Goal: Complete application form

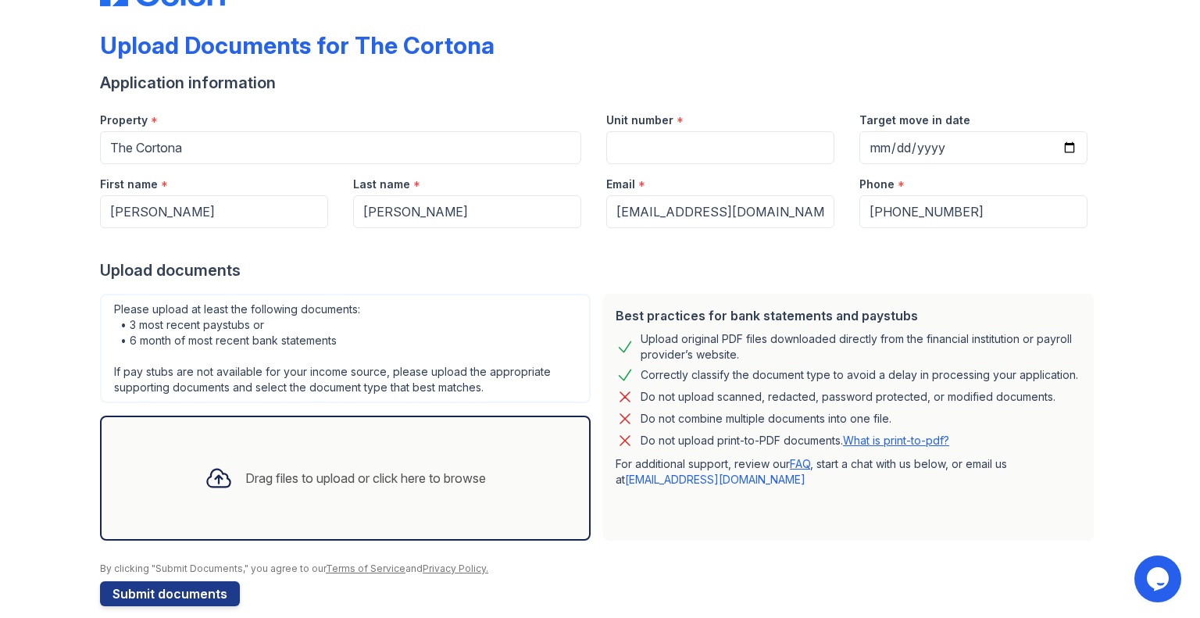
scroll to position [77, 0]
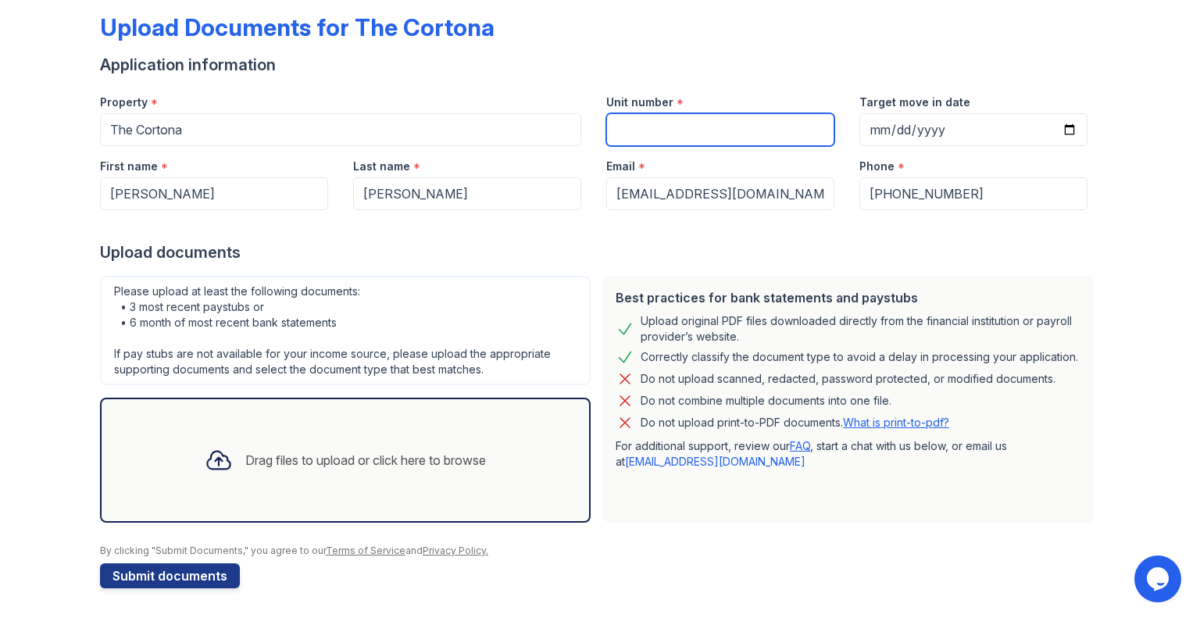
click at [658, 125] on input "Unit number" at bounding box center [720, 129] width 228 height 33
type input "1215"
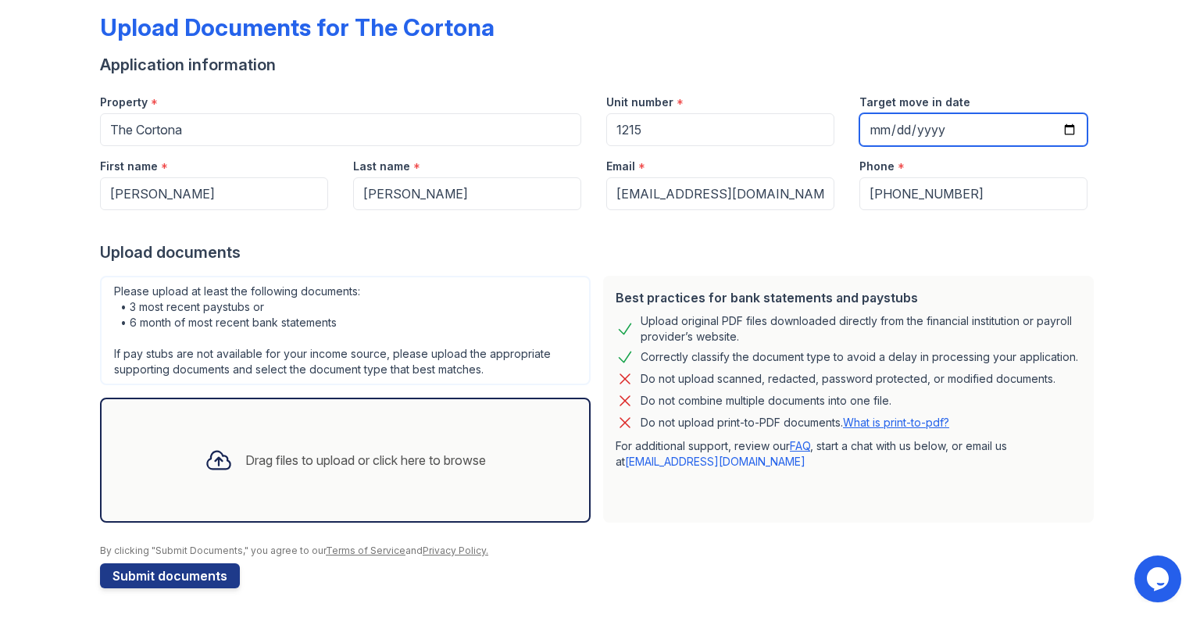
click at [922, 120] on input "Target move in date" at bounding box center [973, 129] width 228 height 33
drag, startPoint x: 955, startPoint y: 127, endPoint x: 854, endPoint y: 131, distance: 101.6
click at [859, 131] on input "Target move in date" at bounding box center [973, 129] width 228 height 33
type input "[DATE]"
click at [311, 464] on div "Drag files to upload or click here to browse" at bounding box center [365, 460] width 241 height 19
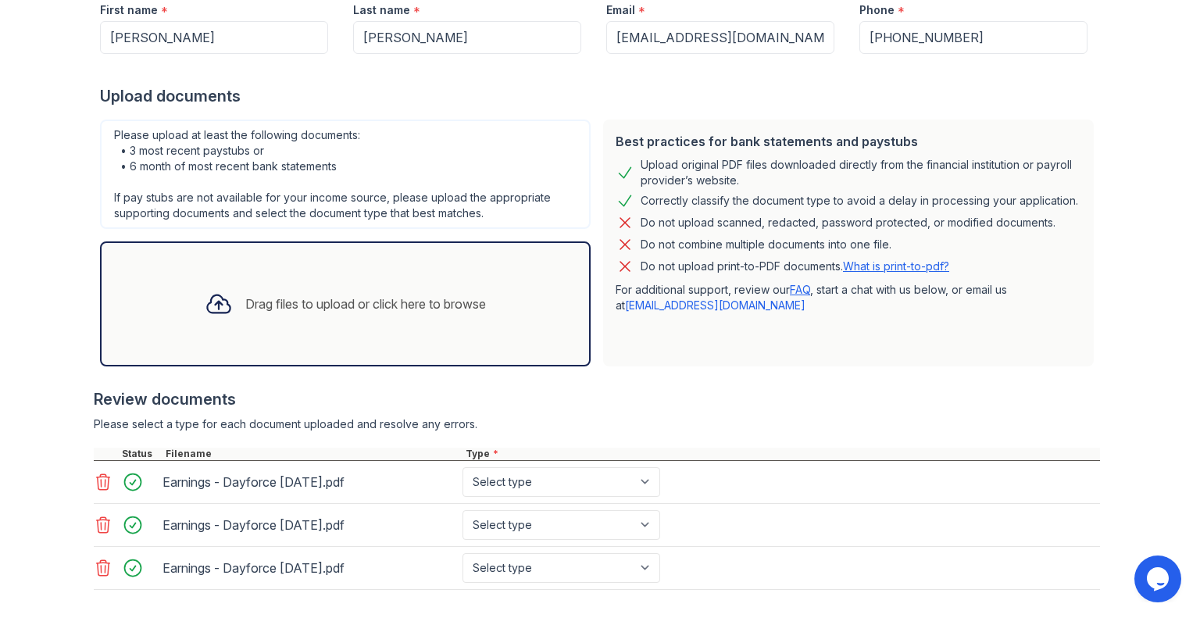
scroll to position [309, 0]
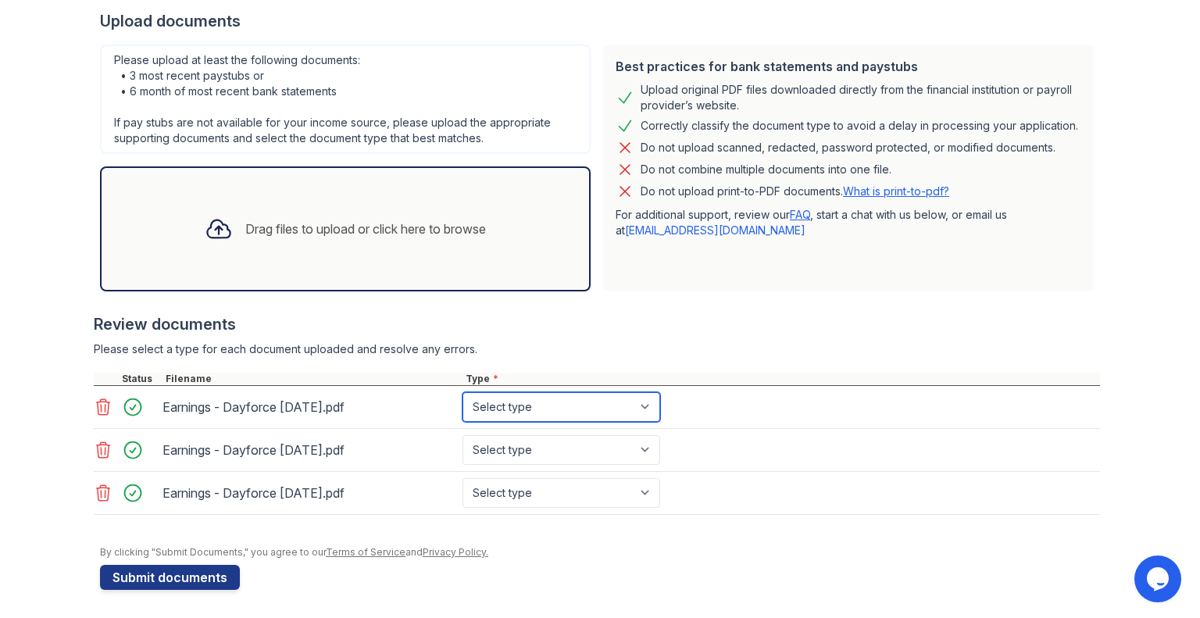
click at [582, 410] on select "Select type Paystub Bank Statement Offer Letter Tax Documents Benefit Award Let…" at bounding box center [561, 407] width 198 height 30
select select "paystub"
click at [462, 392] on select "Select type Paystub Bank Statement Offer Letter Tax Documents Benefit Award Let…" at bounding box center [561, 407] width 198 height 30
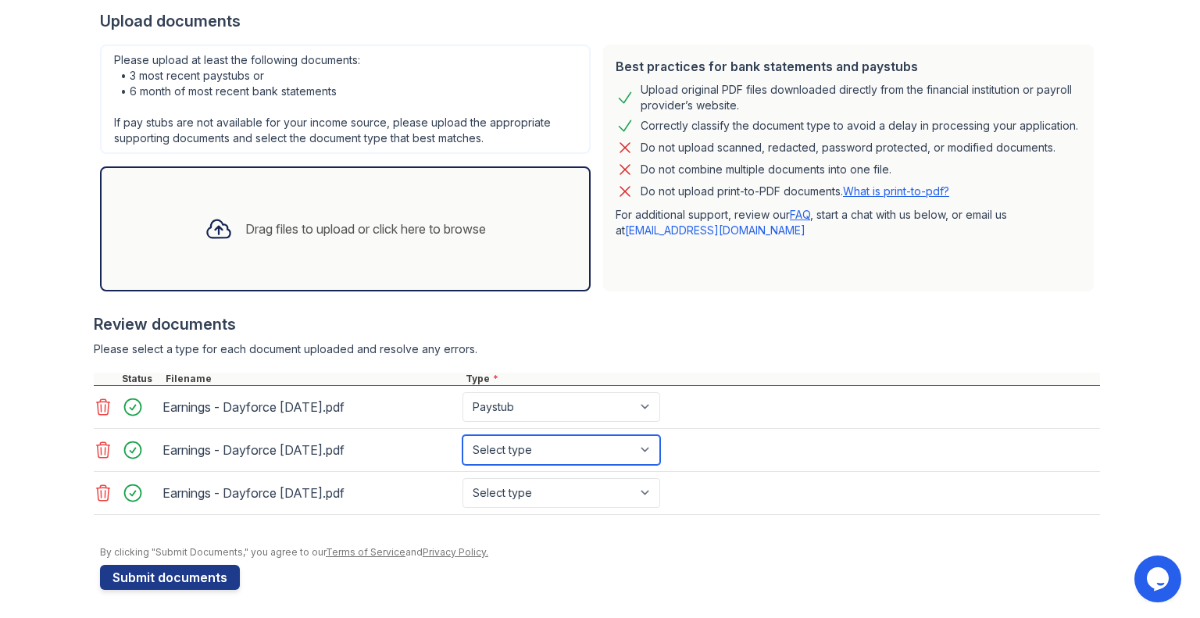
click at [537, 437] on select "Select type Paystub Bank Statement Offer Letter Tax Documents Benefit Award Let…" at bounding box center [561, 450] width 198 height 30
select select "paystub"
click at [462, 435] on select "Select type Paystub Bank Statement Offer Letter Tax Documents Benefit Award Let…" at bounding box center [561, 450] width 198 height 30
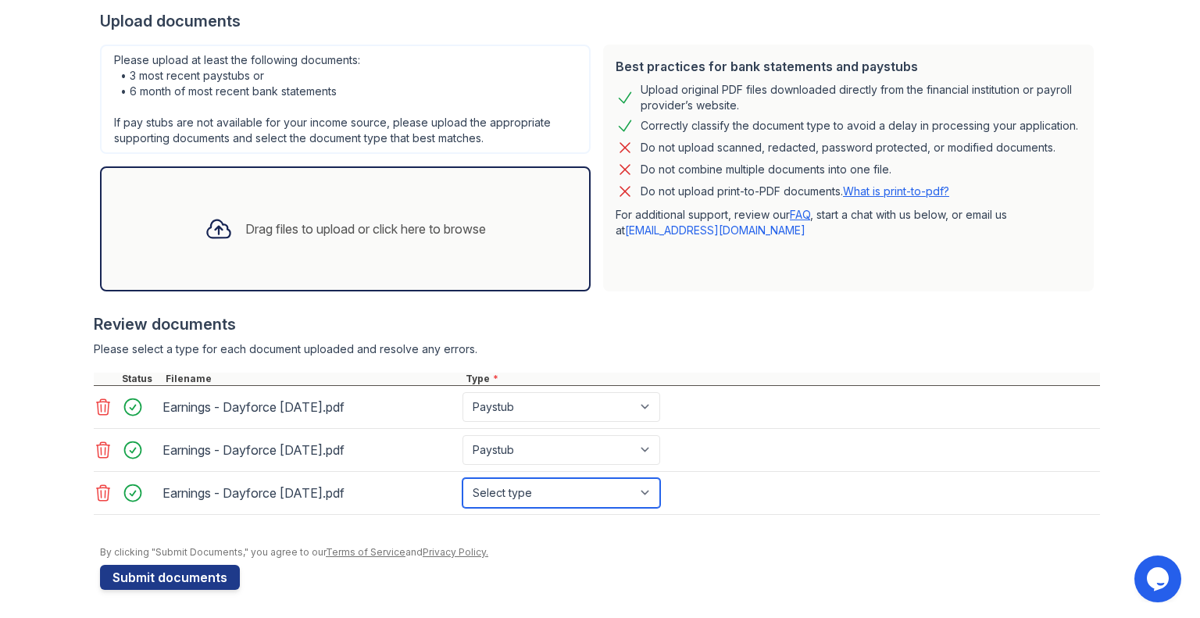
click at [521, 485] on select "Select type Paystub Bank Statement Offer Letter Tax Documents Benefit Award Let…" at bounding box center [561, 493] width 198 height 30
select select "paystub"
click at [462, 478] on select "Select type Paystub Bank Statement Offer Letter Tax Documents Benefit Award Let…" at bounding box center [561, 493] width 198 height 30
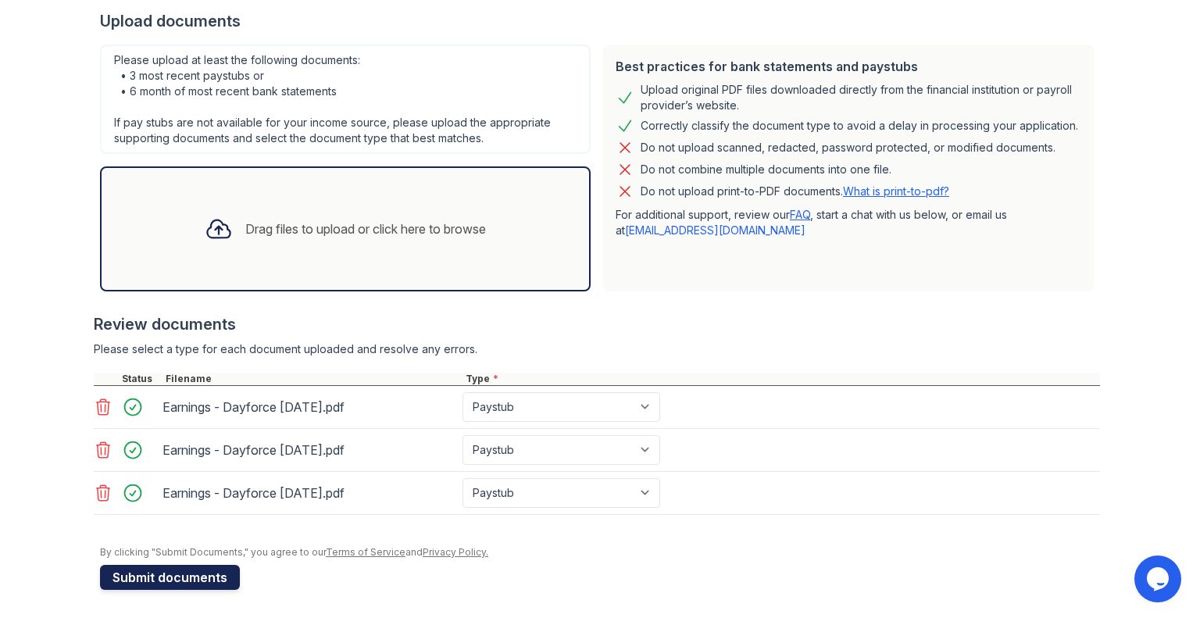
click at [172, 573] on button "Submit documents" at bounding box center [170, 577] width 140 height 25
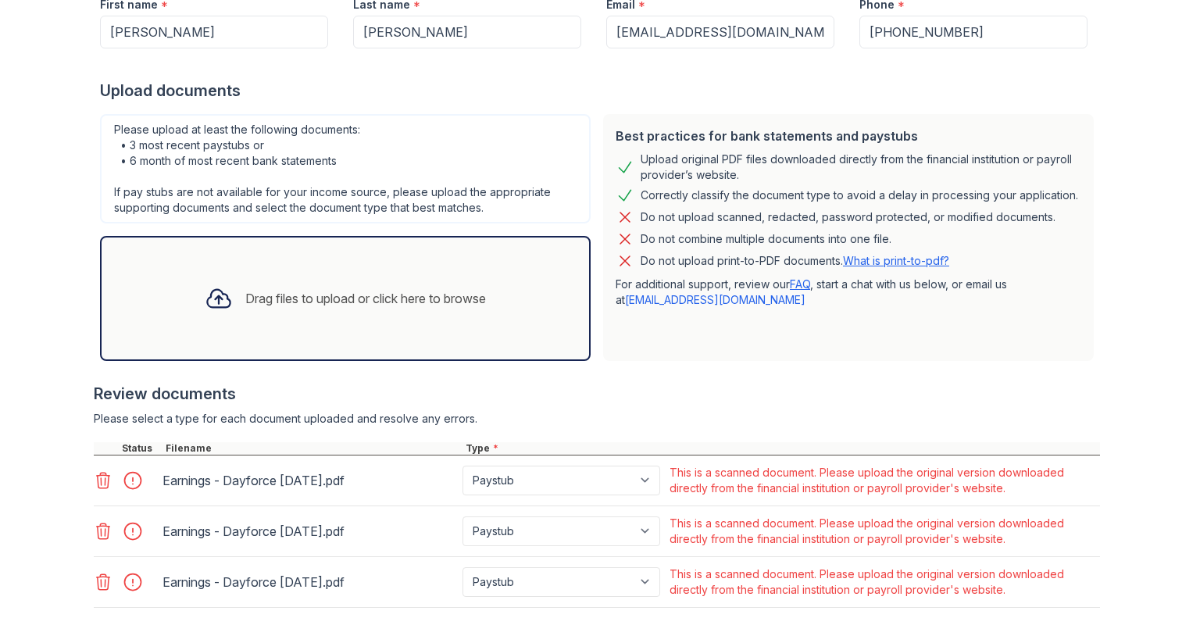
scroll to position [376, 0]
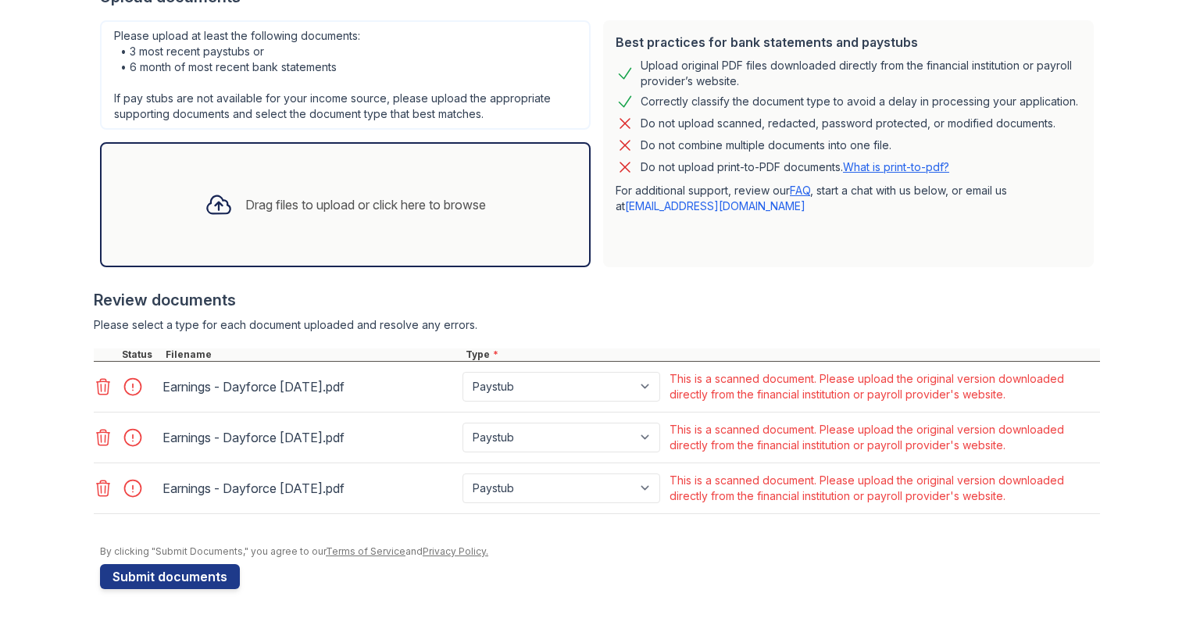
click at [97, 387] on icon at bounding box center [103, 386] width 19 height 19
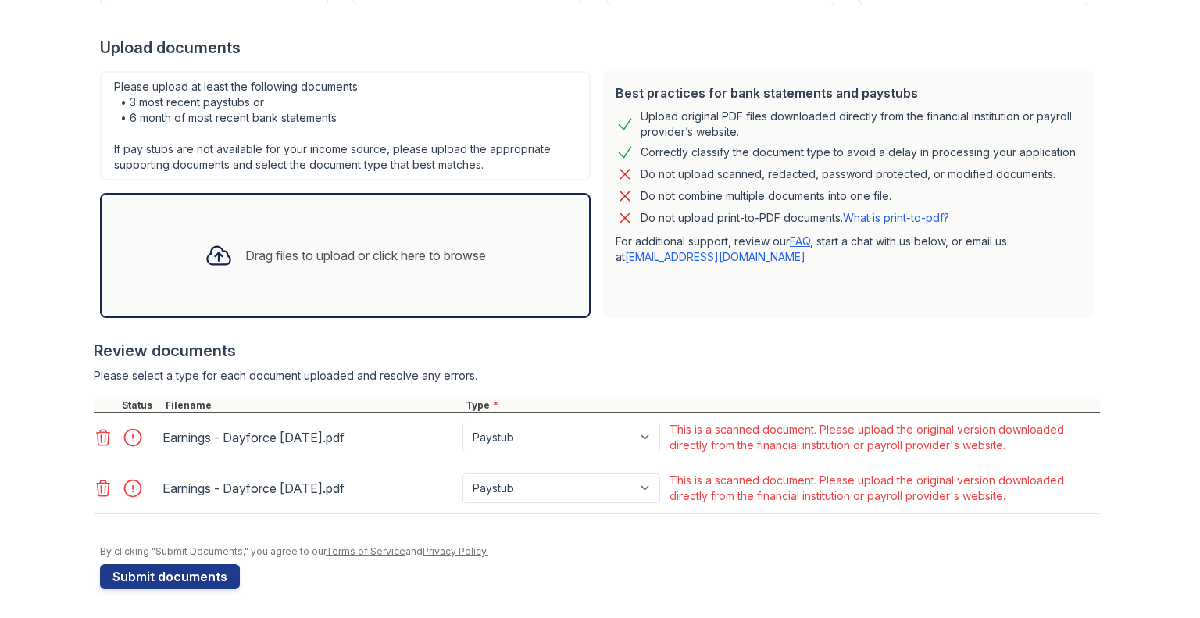
click at [101, 440] on icon at bounding box center [103, 437] width 19 height 19
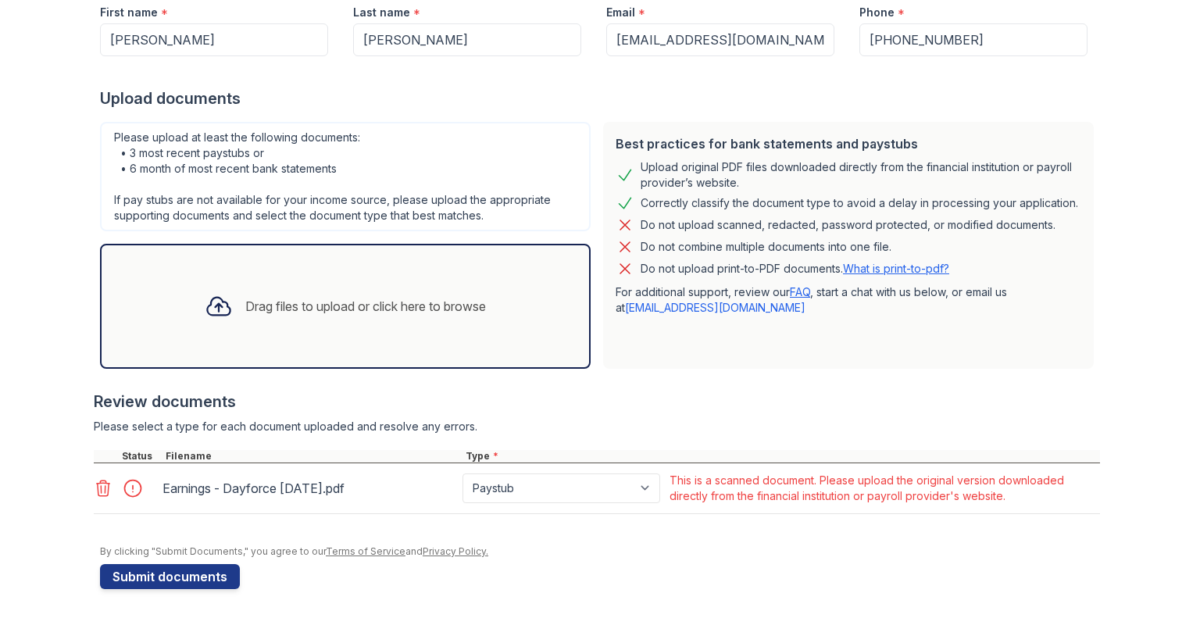
click at [100, 480] on icon at bounding box center [103, 488] width 13 height 16
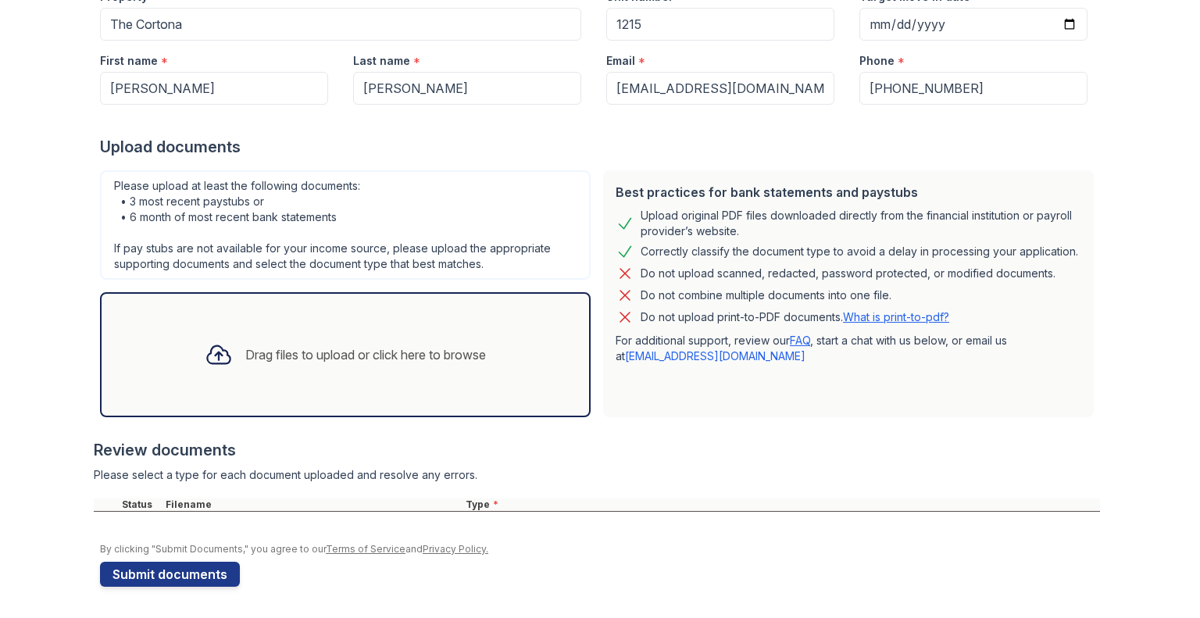
scroll to position [225, 0]
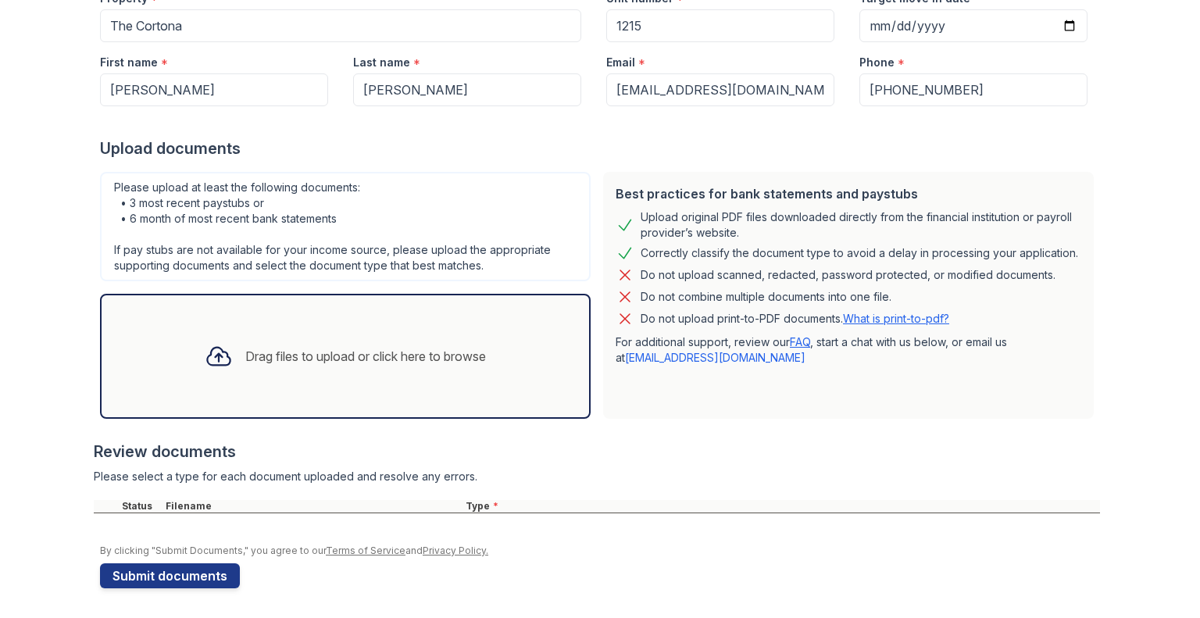
click at [327, 337] on div "Drag files to upload or click here to browse" at bounding box center [345, 356] width 306 height 53
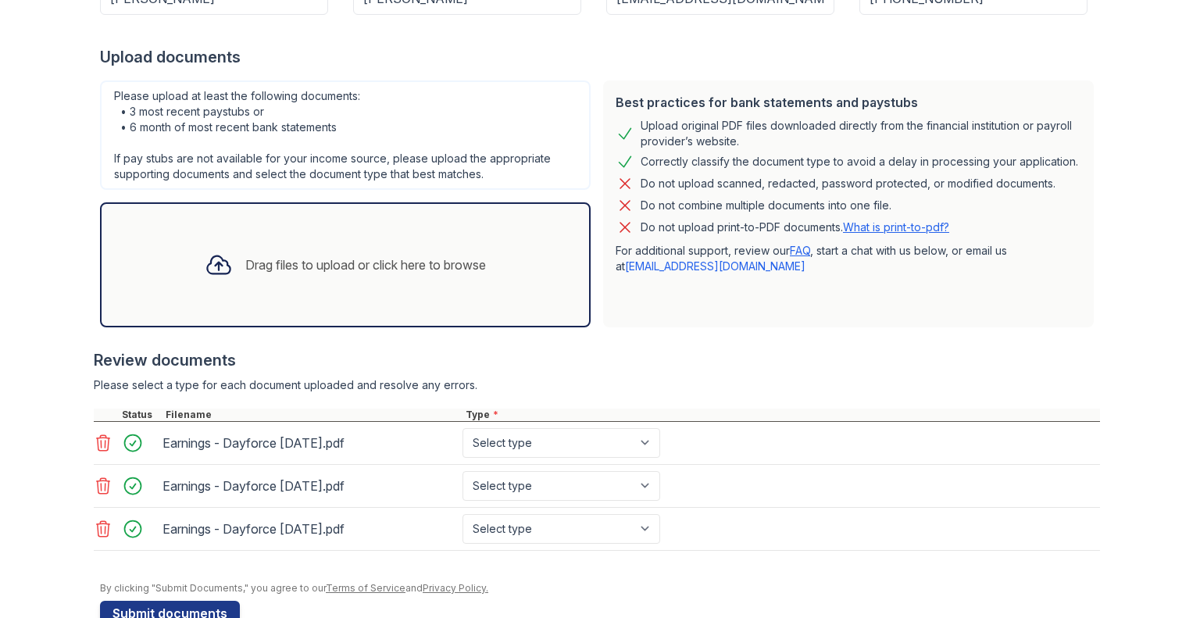
scroll to position [339, 0]
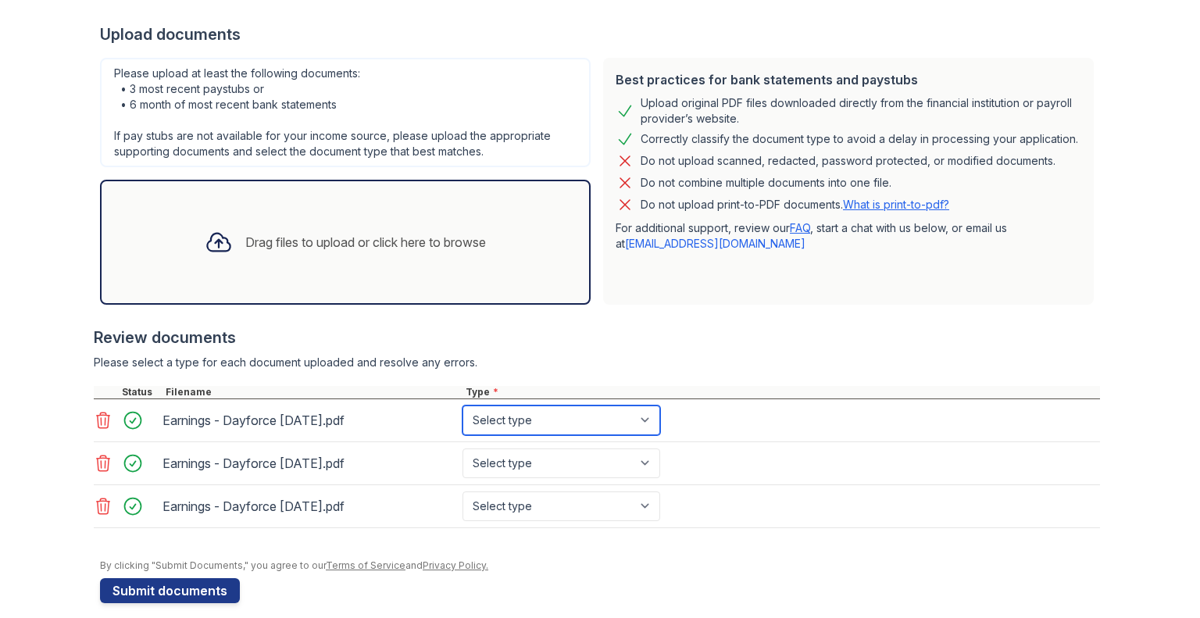
click at [571, 419] on select "Select type Paystub Bank Statement Offer Letter Tax Documents Benefit Award Let…" at bounding box center [561, 420] width 198 height 30
select select "paystub"
click at [462, 405] on select "Select type Paystub Bank Statement Offer Letter Tax Documents Benefit Award Let…" at bounding box center [561, 420] width 198 height 30
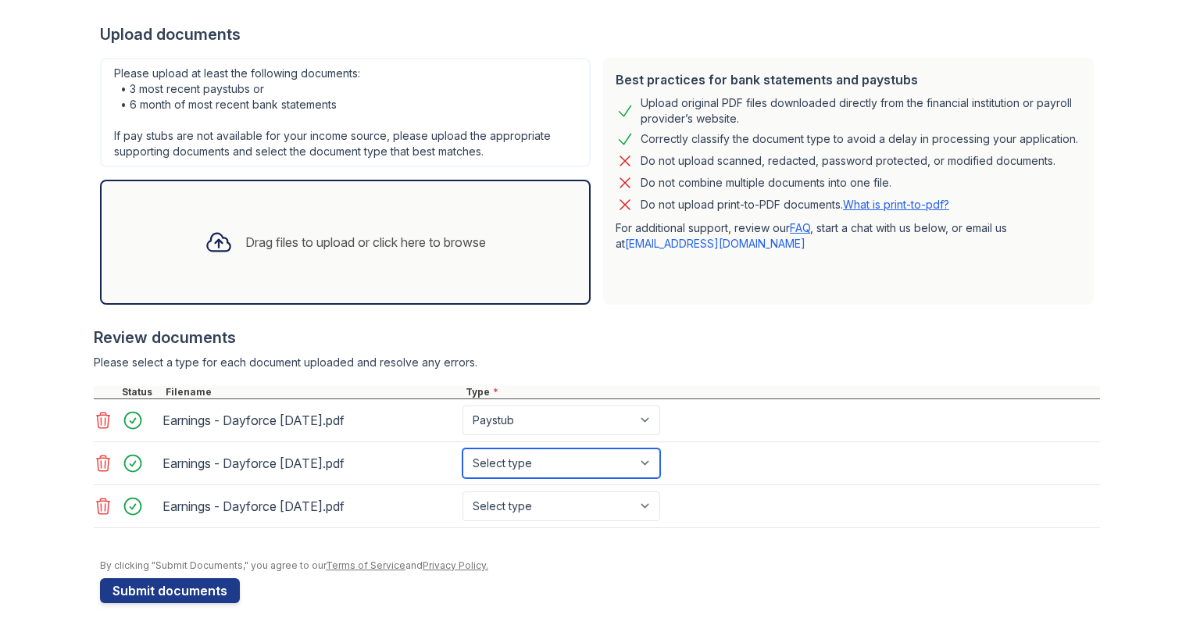
drag, startPoint x: 526, startPoint y: 452, endPoint x: 527, endPoint y: 462, distance: 9.4
click at [526, 452] on select "Select type Paystub Bank Statement Offer Letter Tax Documents Benefit Award Let…" at bounding box center [561, 463] width 198 height 30
select select "paystub"
click at [462, 448] on select "Select type Paystub Bank Statement Offer Letter Tax Documents Benefit Award Let…" at bounding box center [561, 463] width 198 height 30
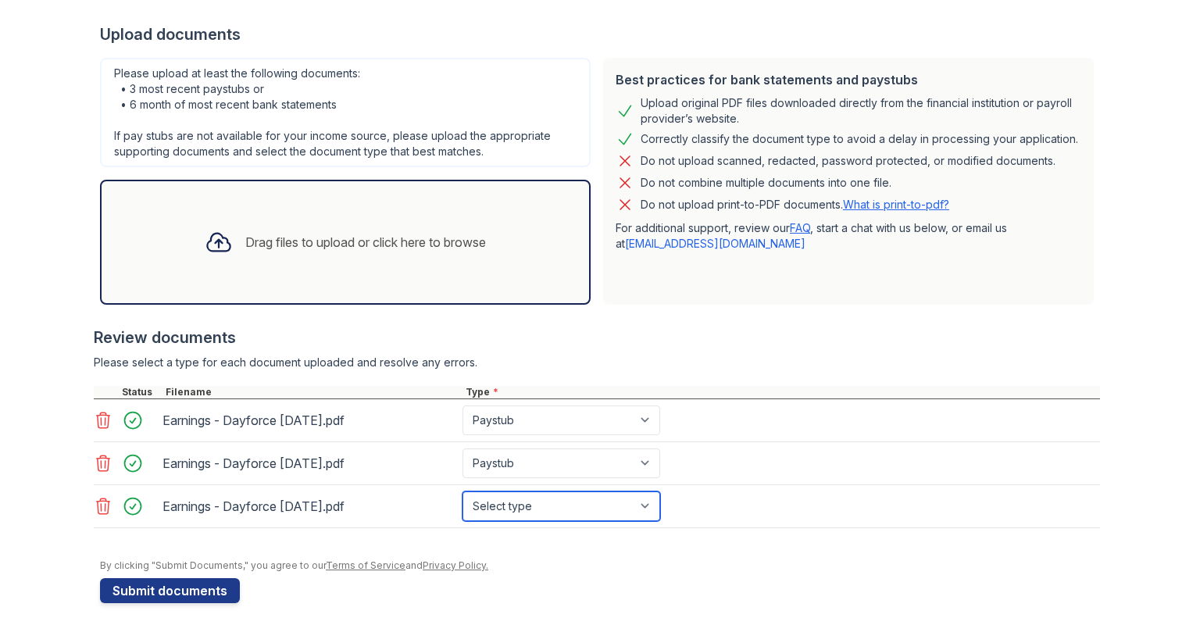
click at [516, 504] on select "Select type Paystub Bank Statement Offer Letter Tax Documents Benefit Award Let…" at bounding box center [561, 506] width 198 height 30
select select "paystub"
click at [462, 491] on select "Select type Paystub Bank Statement Offer Letter Tax Documents Benefit Award Let…" at bounding box center [561, 506] width 198 height 30
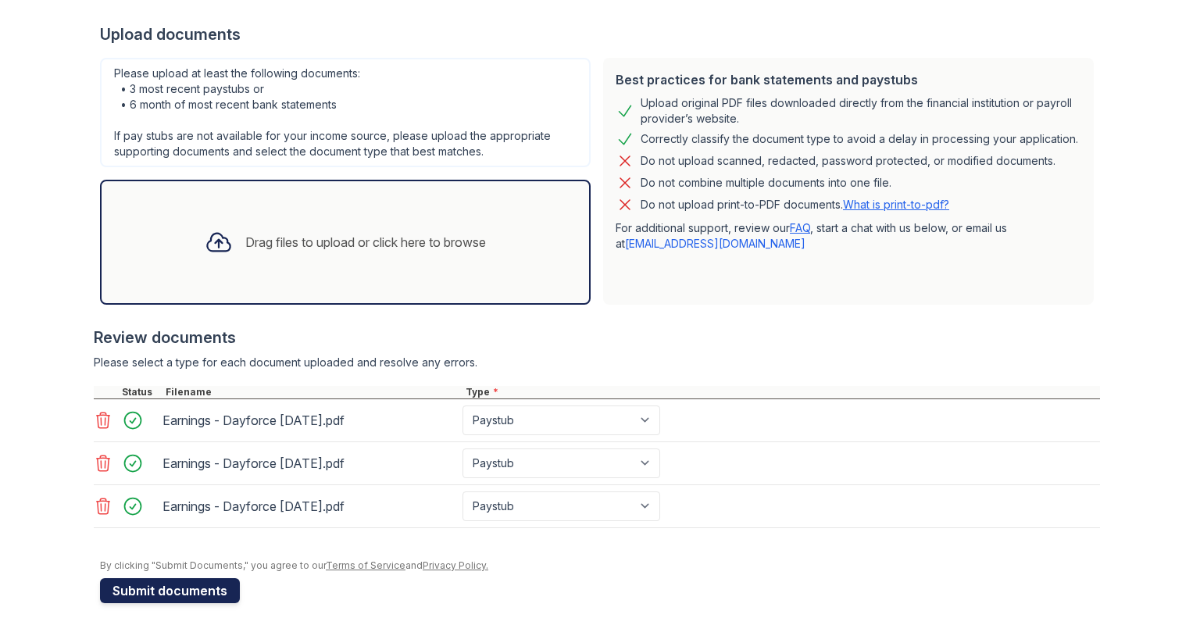
click at [162, 587] on button "Submit documents" at bounding box center [170, 590] width 140 height 25
